Goal: Find specific page/section: Find specific page/section

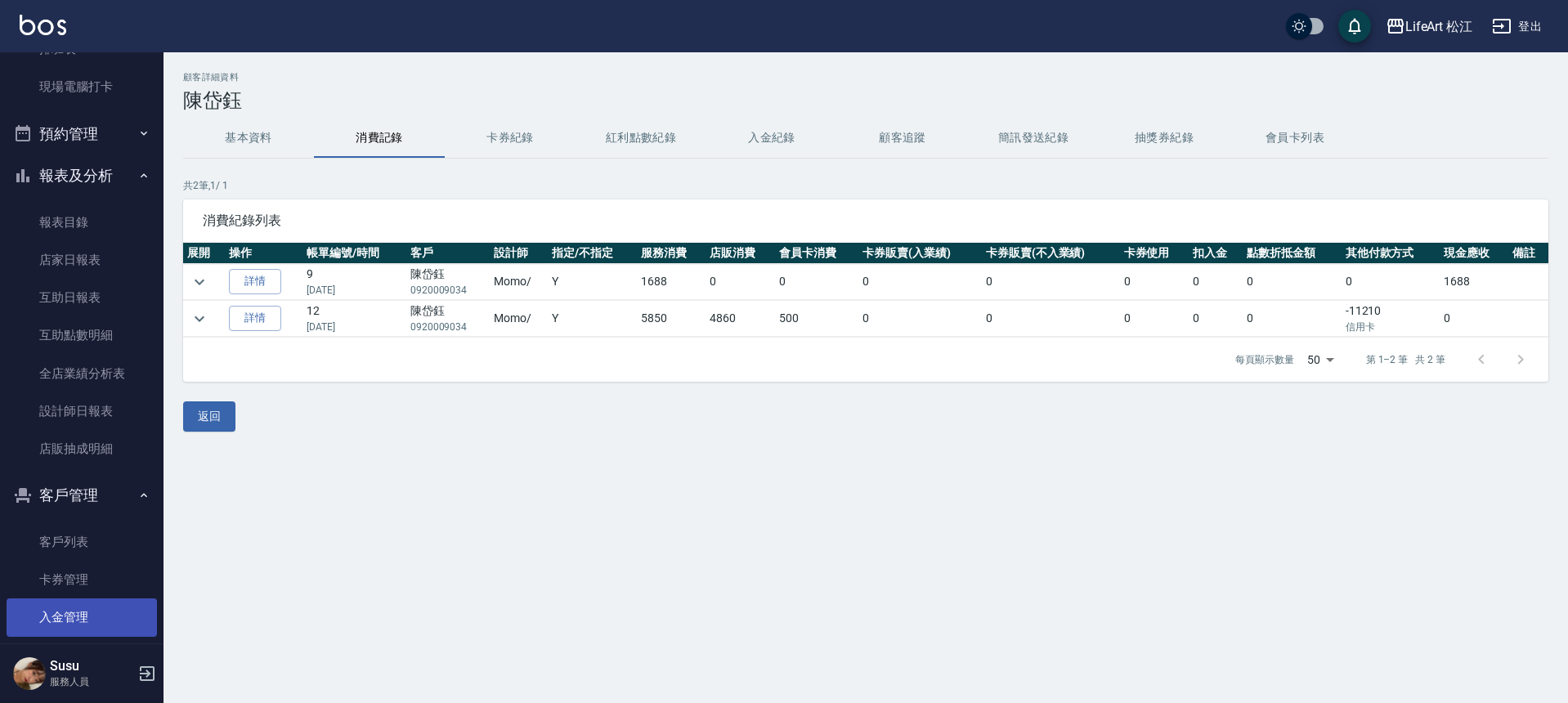
scroll to position [450, 0]
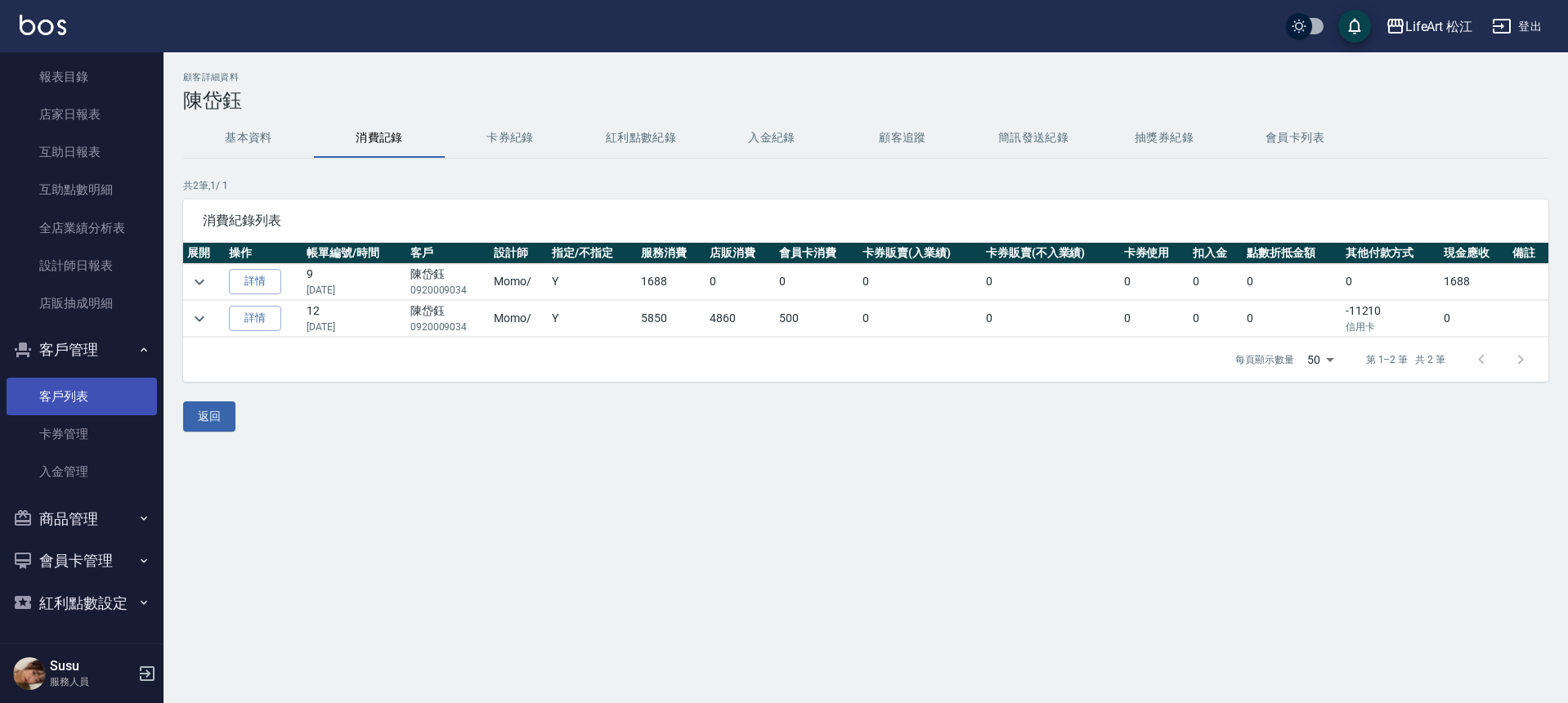
click at [78, 407] on link "客戶列表" at bounding box center [81, 397] width 150 height 38
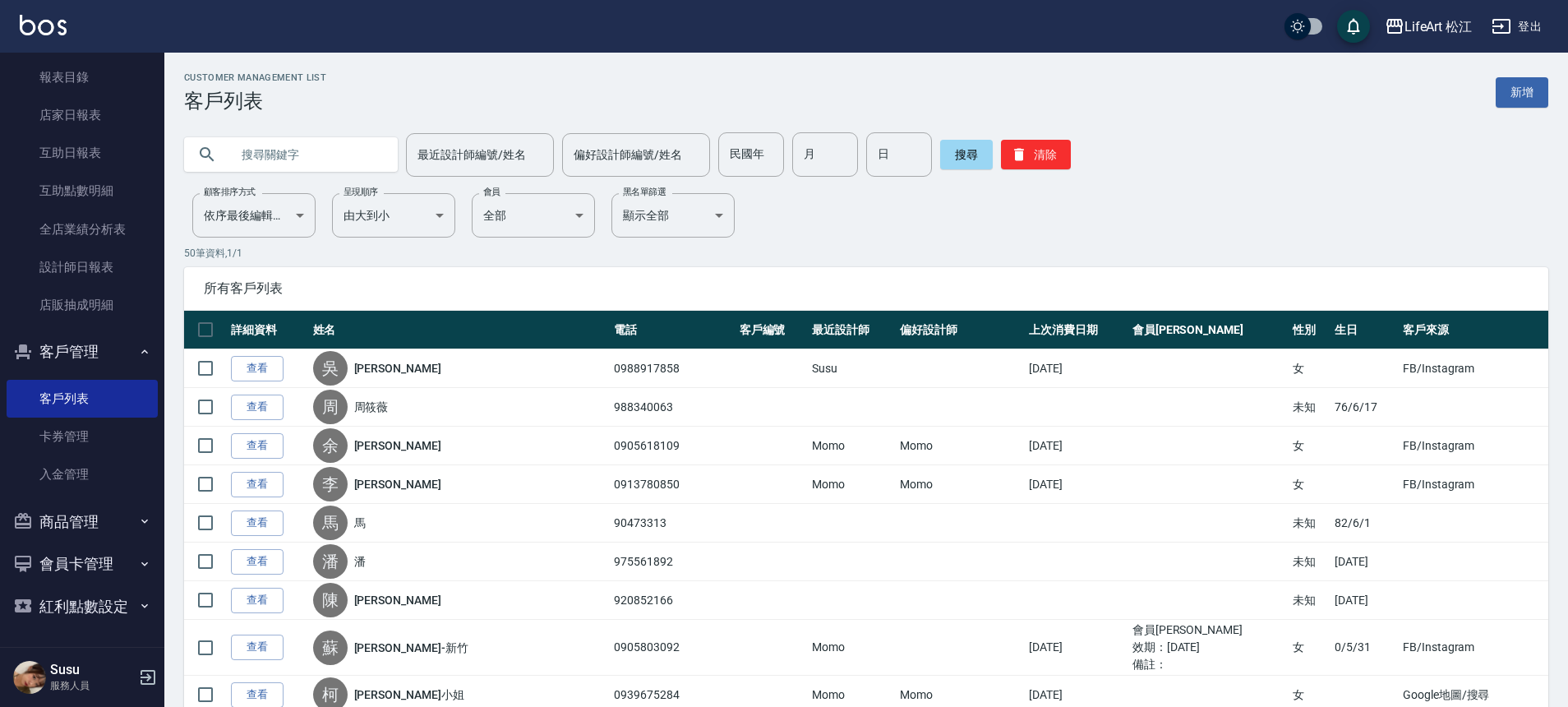
click at [312, 147] on input "text" at bounding box center [307, 155] width 154 height 45
type input "０"
type input "0936563173"
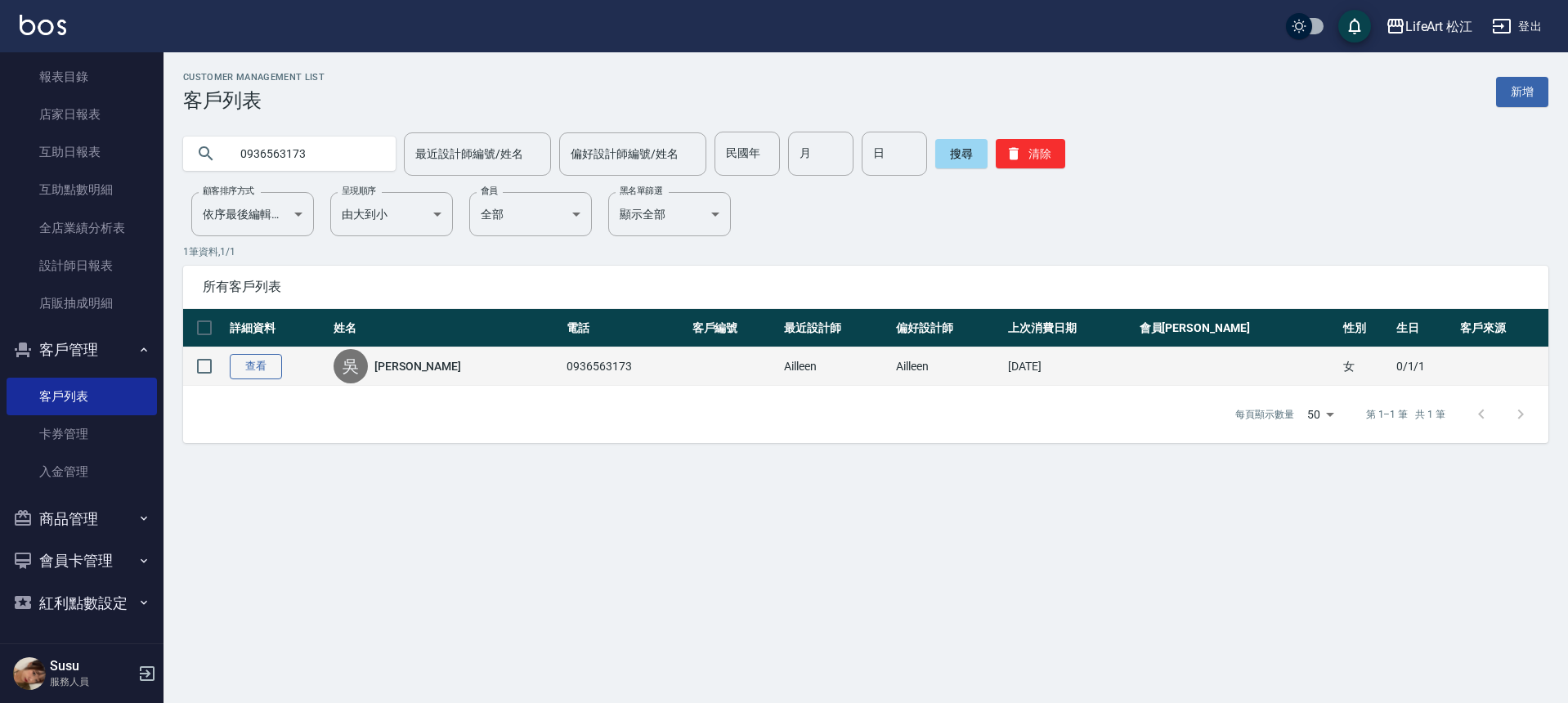
click at [267, 363] on link "查看" at bounding box center [256, 367] width 52 height 25
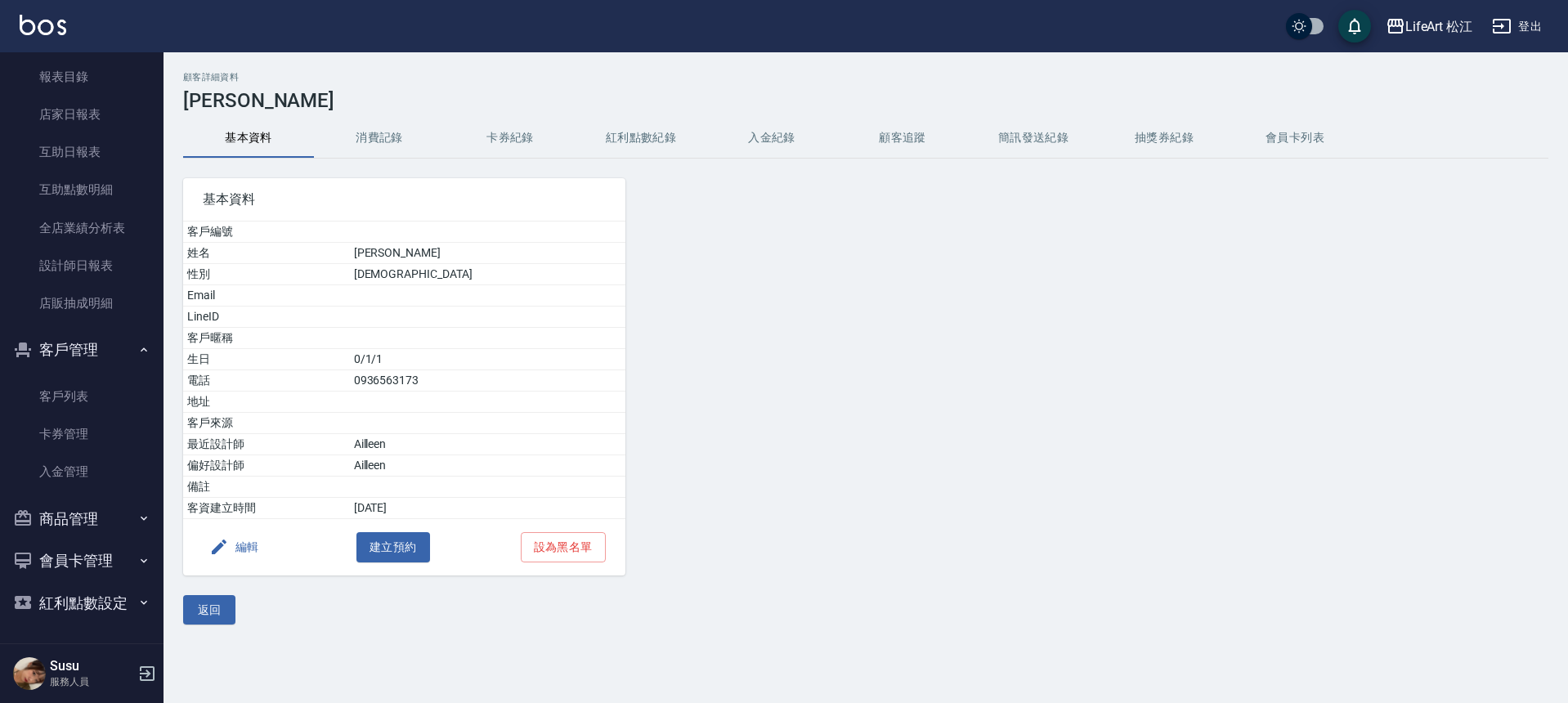
click at [411, 142] on button "消費記錄" at bounding box center [380, 139] width 131 height 39
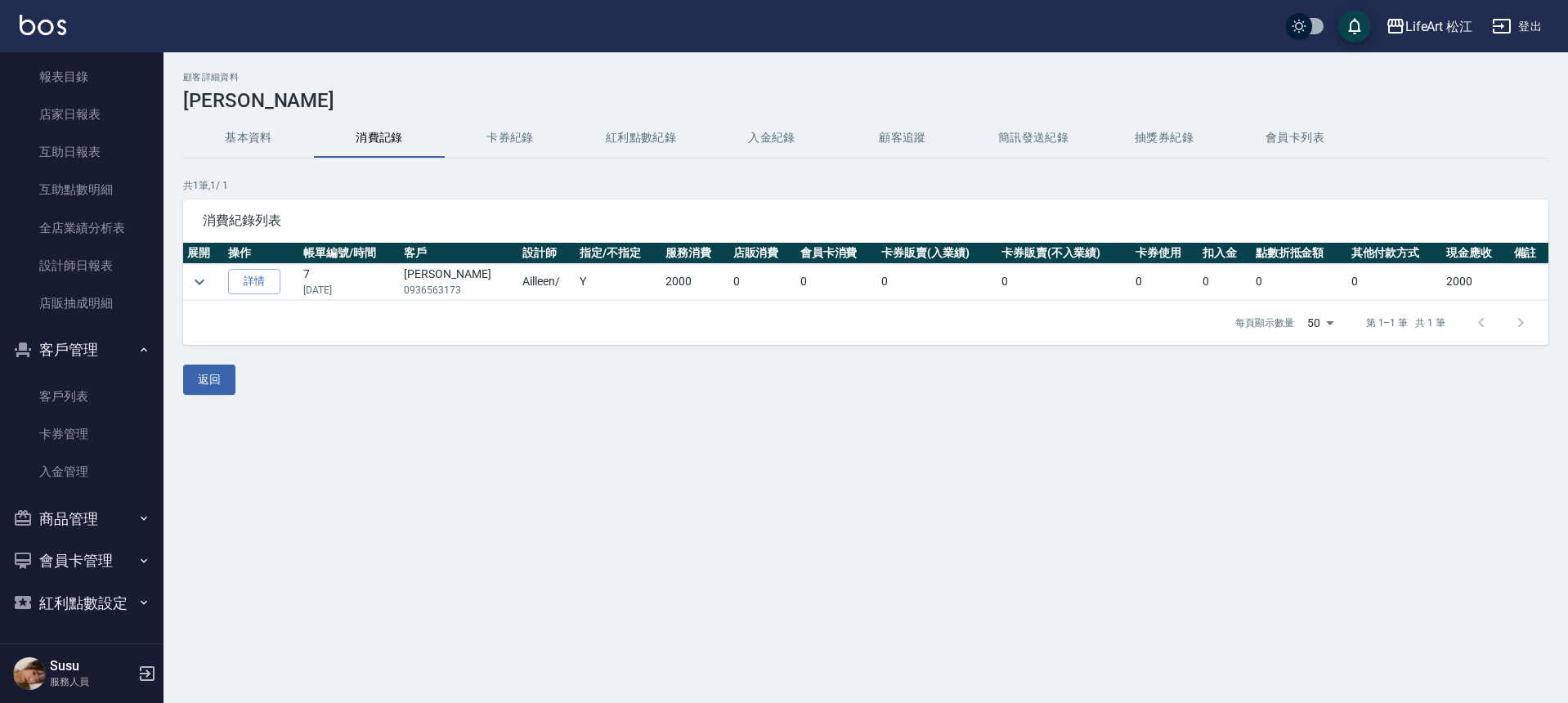
click at [214, 282] on td at bounding box center [203, 282] width 41 height 36
click at [208, 285] on icon "expand row" at bounding box center [199, 282] width 20 height 20
